Goal: Complete application form

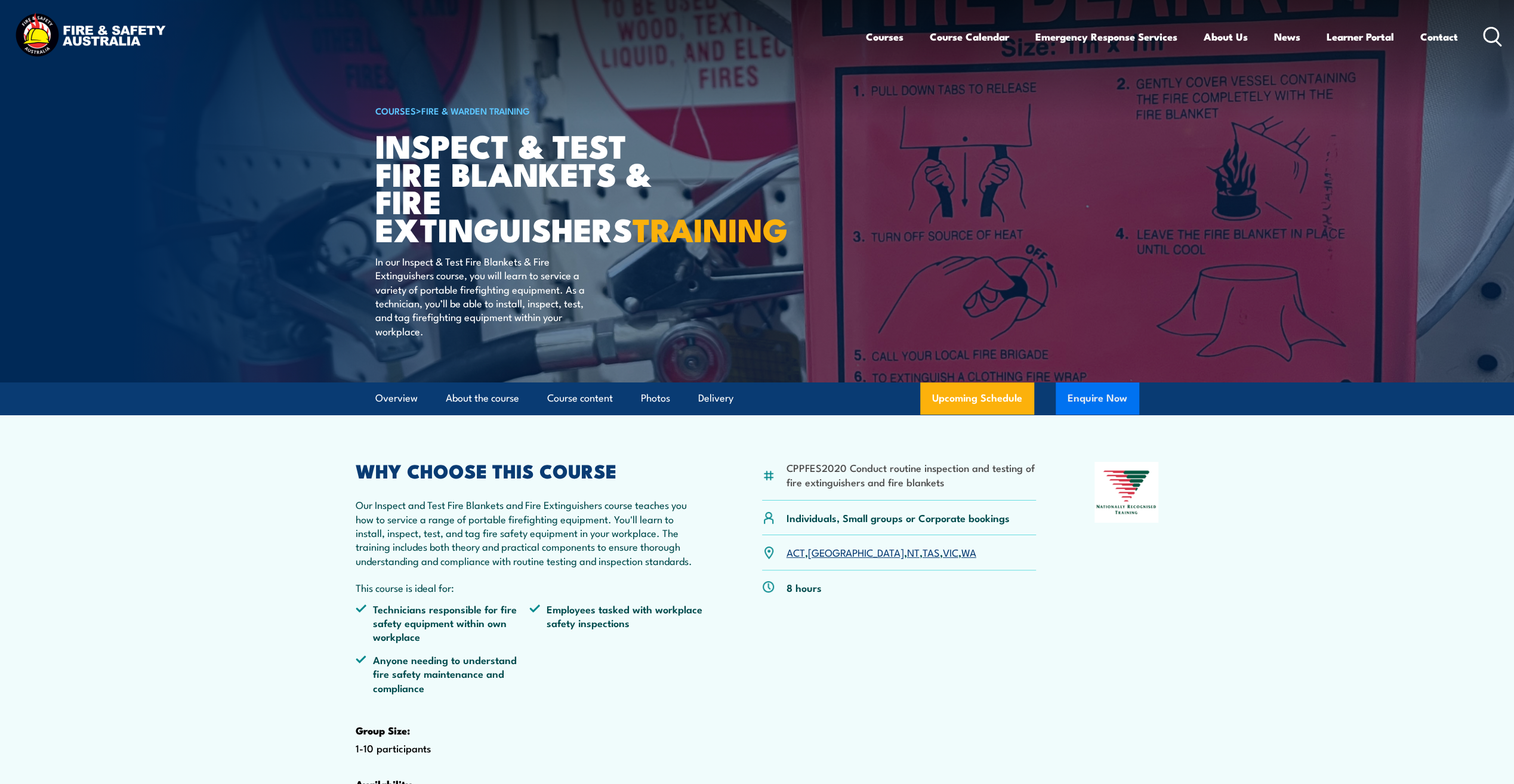
click at [1101, 415] on button "Enquire Now" at bounding box center [1098, 399] width 84 height 32
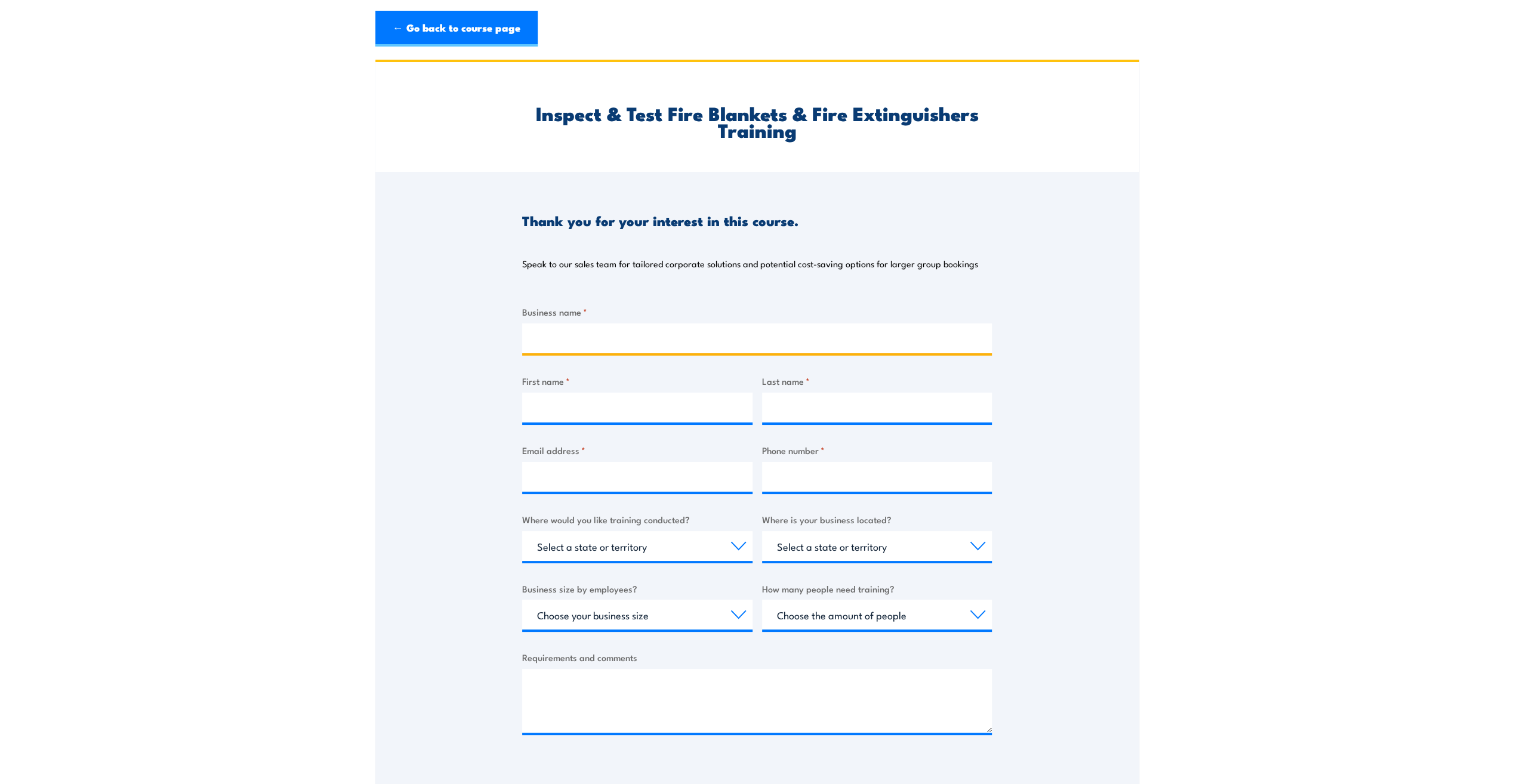
click at [632, 334] on input "Business name *" at bounding box center [757, 338] width 470 height 30
type input "Reds Global Pty Ltd"
type input "[PERSON_NAME]"
type input "Avis"
type input "[PERSON_NAME][EMAIL_ADDRESS][DOMAIN_NAME]"
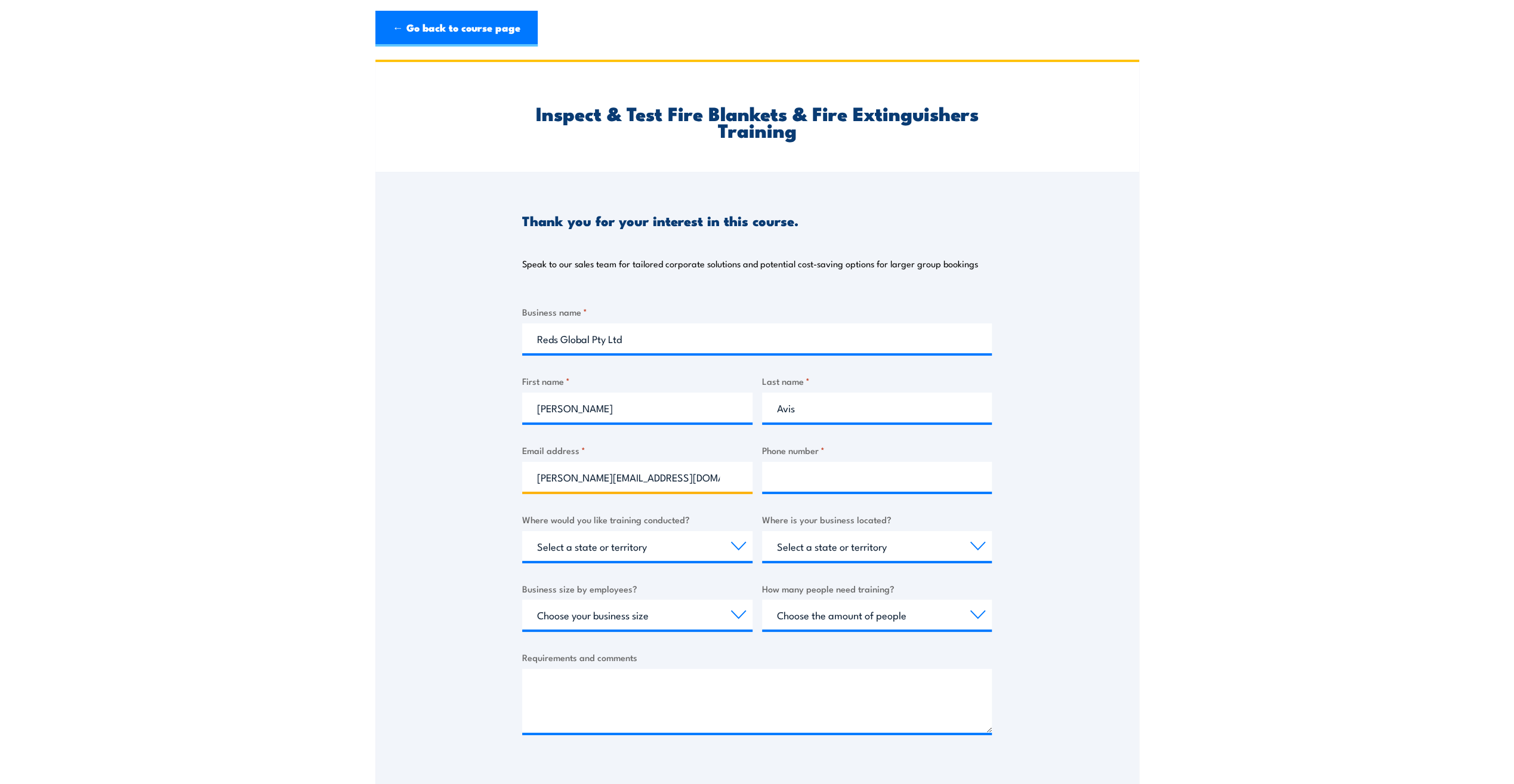
type input "0455779992"
select select "[GEOGRAPHIC_DATA]"
click at [731, 611] on select "Choose your business size 1 to 19 20 to 199 200+" at bounding box center [638, 614] width 230 height 30
select select "20 to 199"
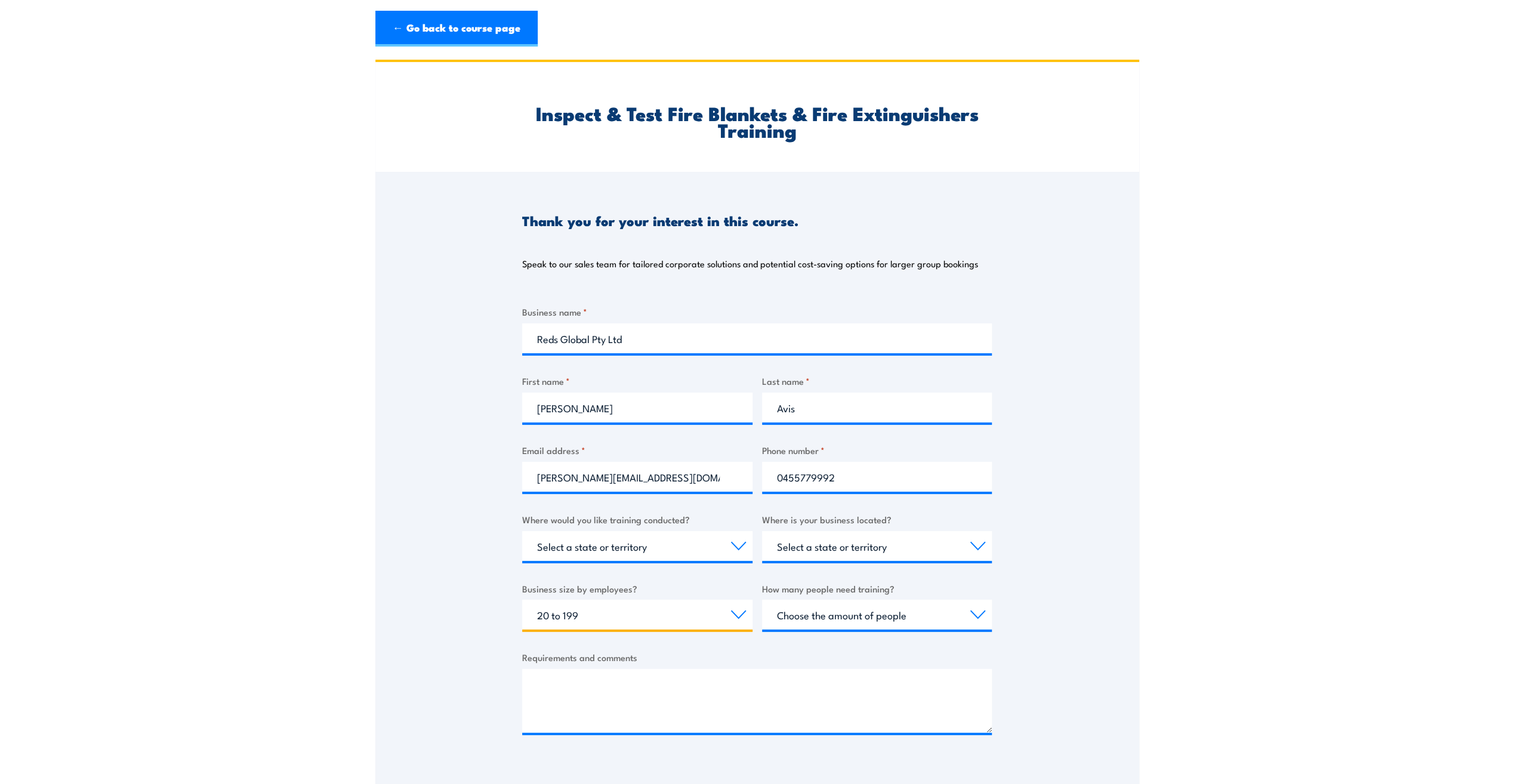
click at [522, 599] on select "Choose your business size 1 to 19 20 to 199 200+" at bounding box center [638, 614] width 230 height 30
click at [898, 617] on select "Choose the amount of people 1 to 4 5 to 19 20+" at bounding box center [877, 614] width 230 height 30
select select "5 to 19"
click at [762, 599] on select "Choose the amount of people 1 to 4 5 to 19 20+" at bounding box center [877, 614] width 230 height 30
